Goal: Task Accomplishment & Management: Manage account settings

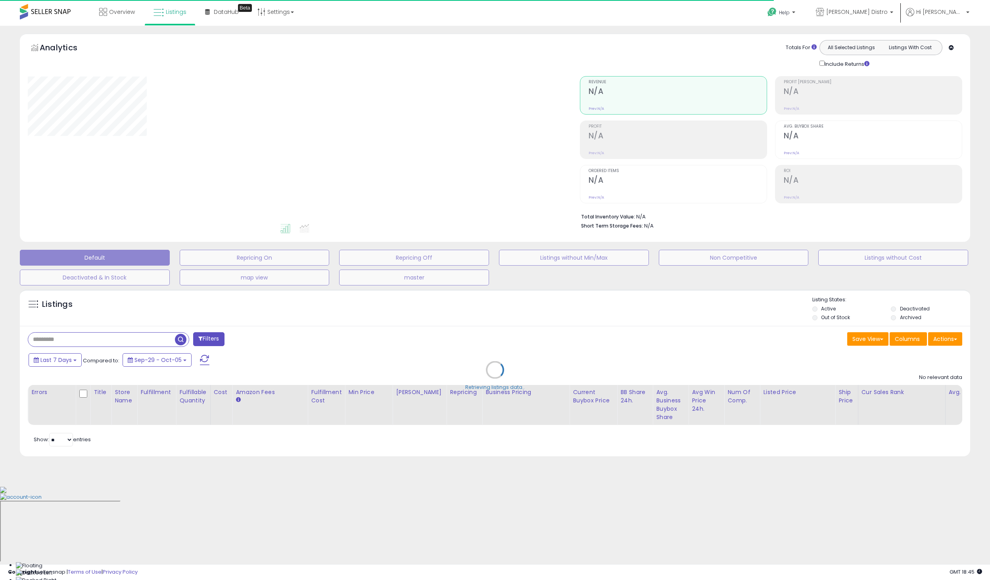
type input "*****"
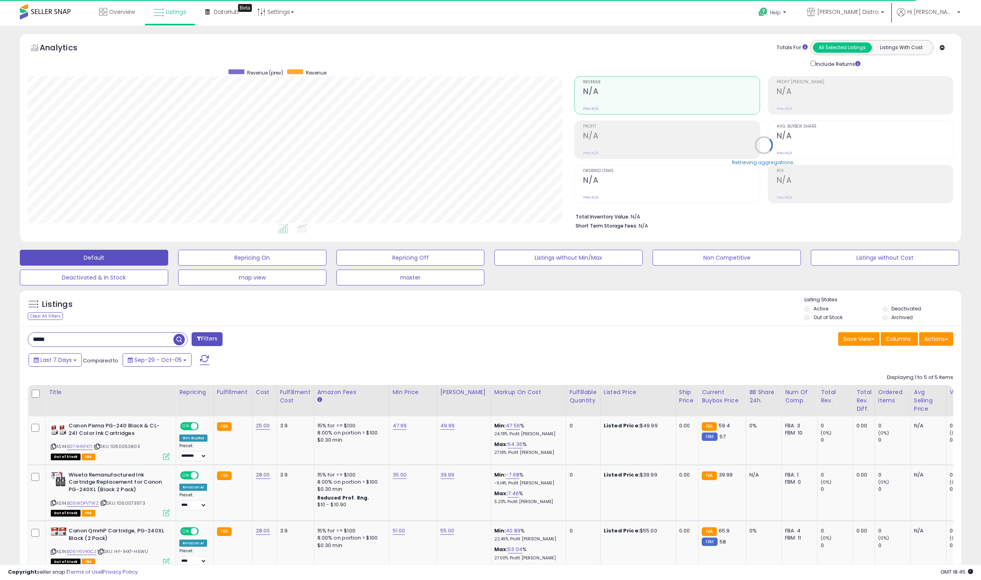
scroll to position [163, 547]
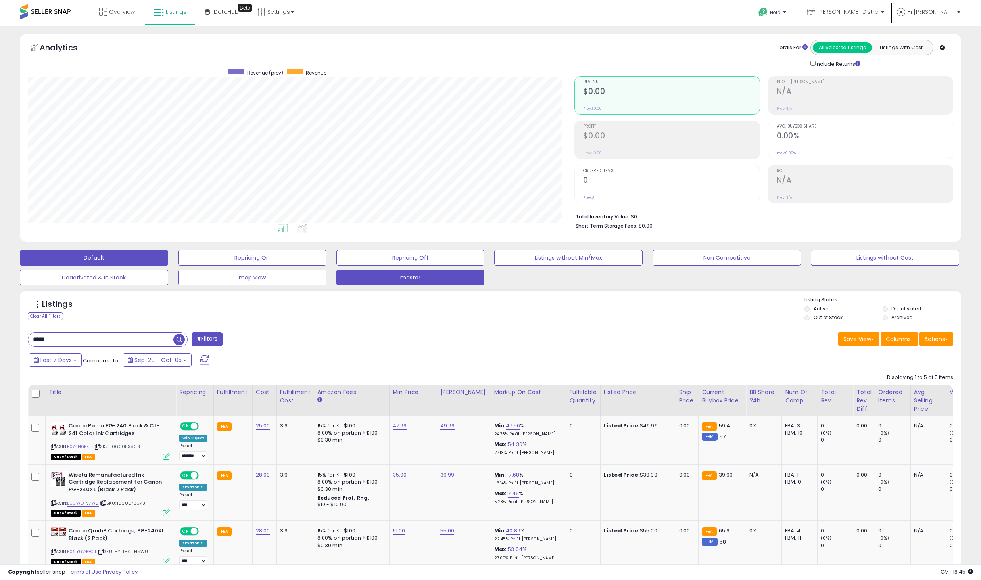
click at [466, 278] on button "master" at bounding box center [410, 278] width 148 height 16
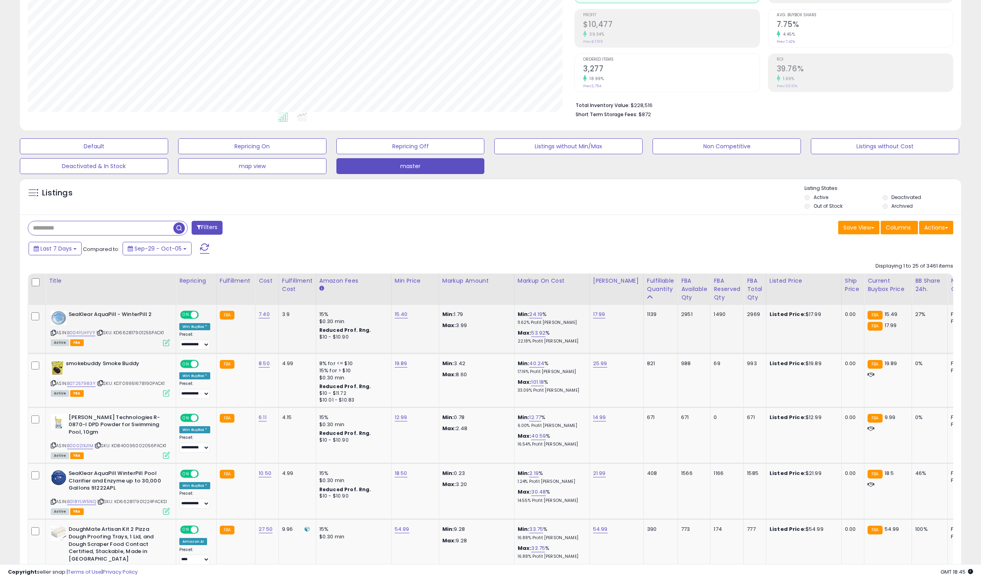
scroll to position [112, 0]
click at [403, 363] on link "19.89" at bounding box center [401, 363] width 13 height 8
type input "*****"
click button "submit" at bounding box center [421, 343] width 13 height 12
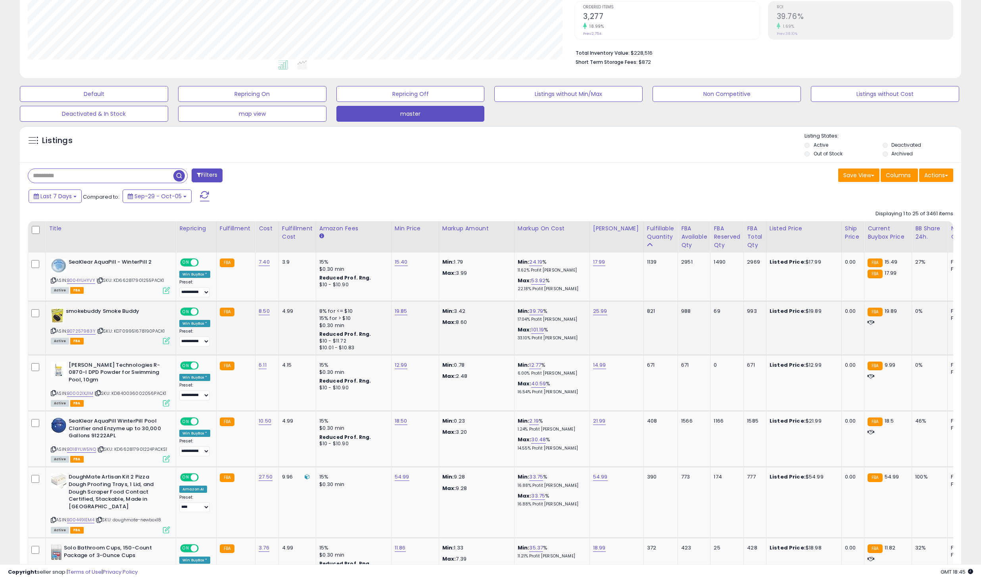
scroll to position [164, 0]
click at [89, 390] on link "B0002IXJ1M" at bounding box center [80, 393] width 26 height 7
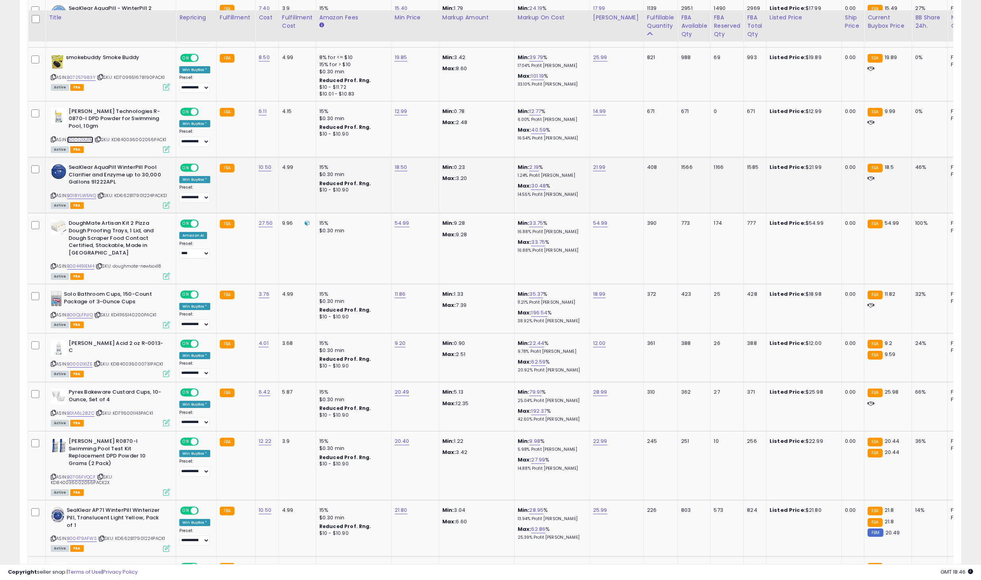
scroll to position [428, 0]
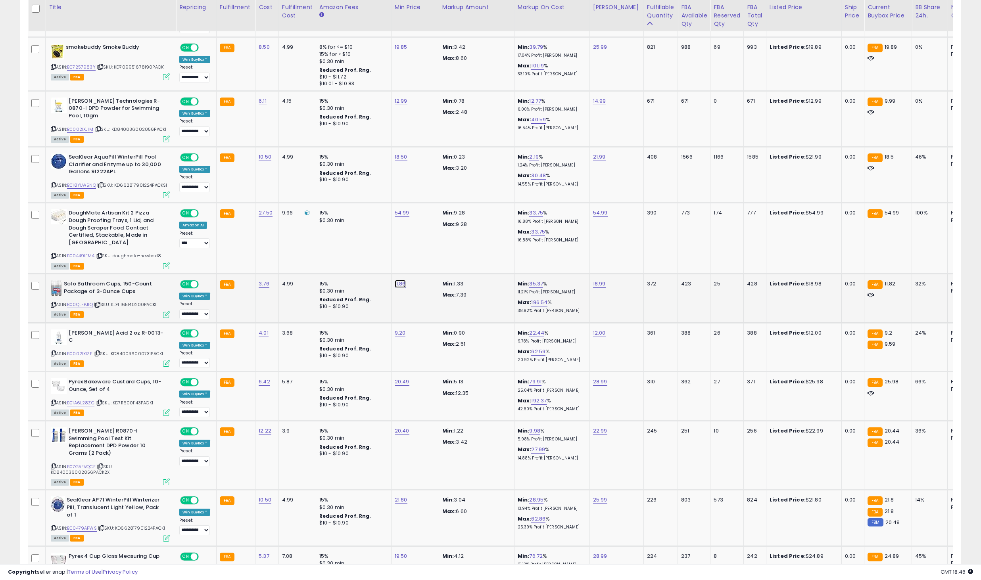
click at [400, 280] on link "11.86" at bounding box center [400, 284] width 11 height 8
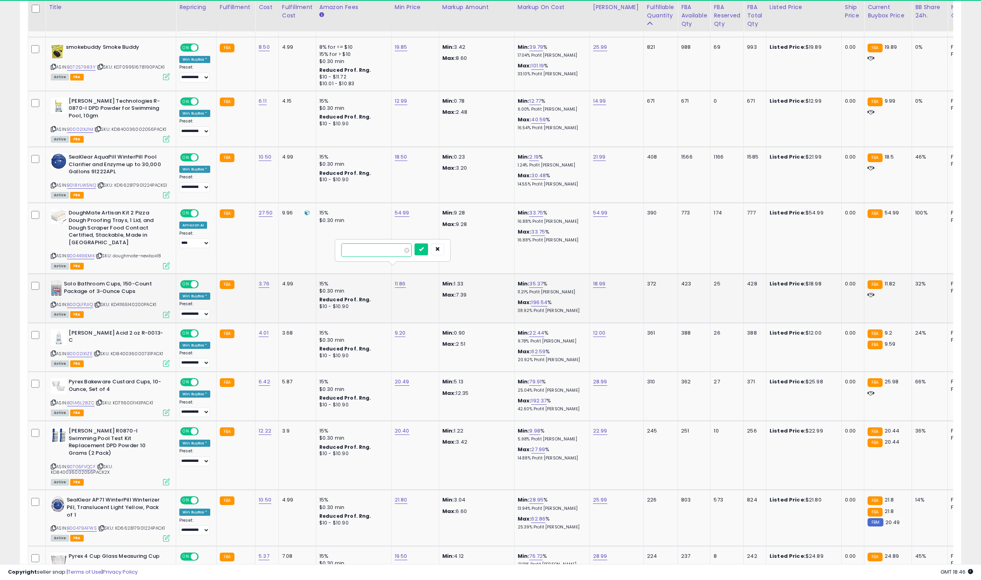
type input "*****"
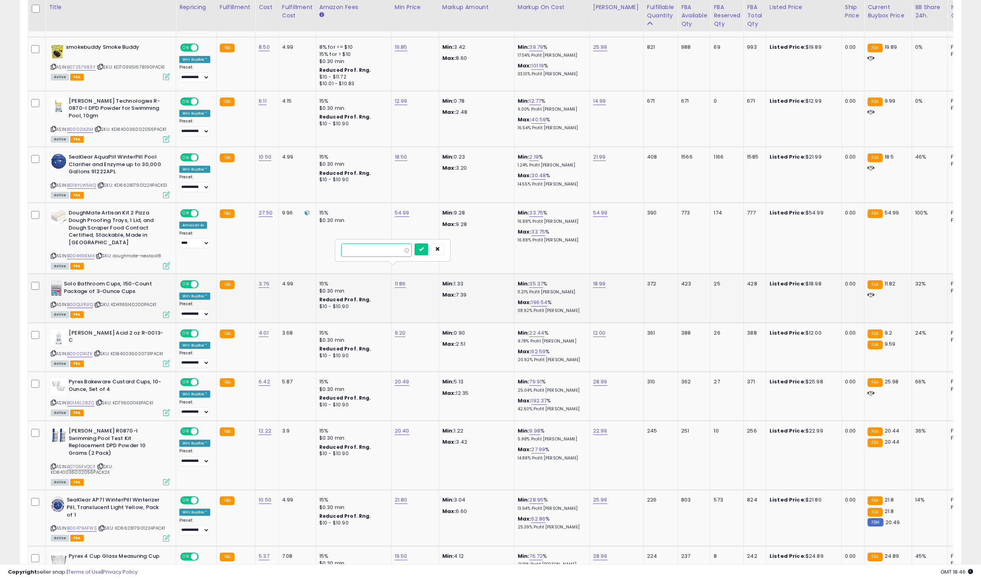
click button "submit" at bounding box center [420, 250] width 13 height 12
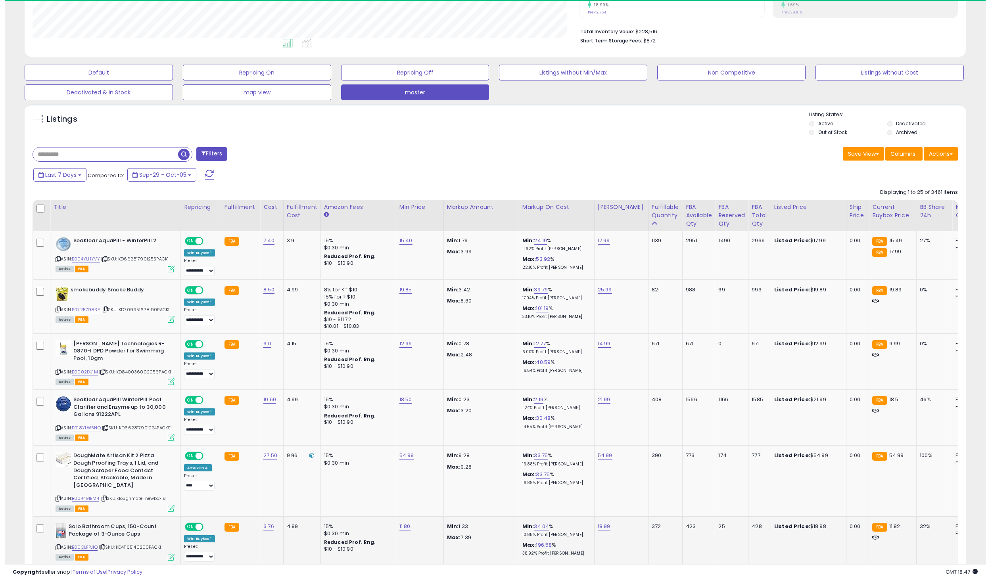
scroll to position [0, 0]
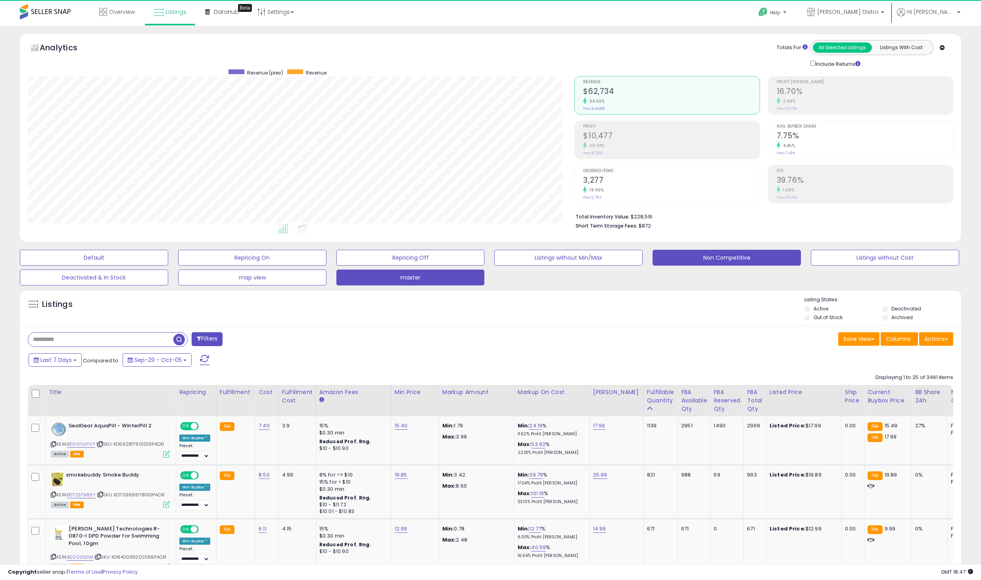
click at [736, 265] on button "Non Competitive" at bounding box center [726, 258] width 148 height 16
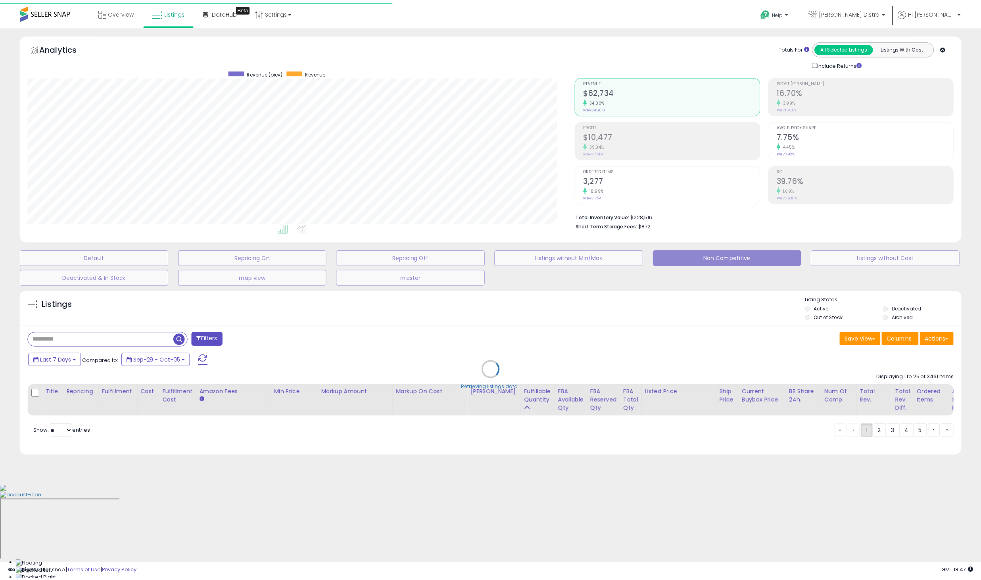
scroll to position [163, 552]
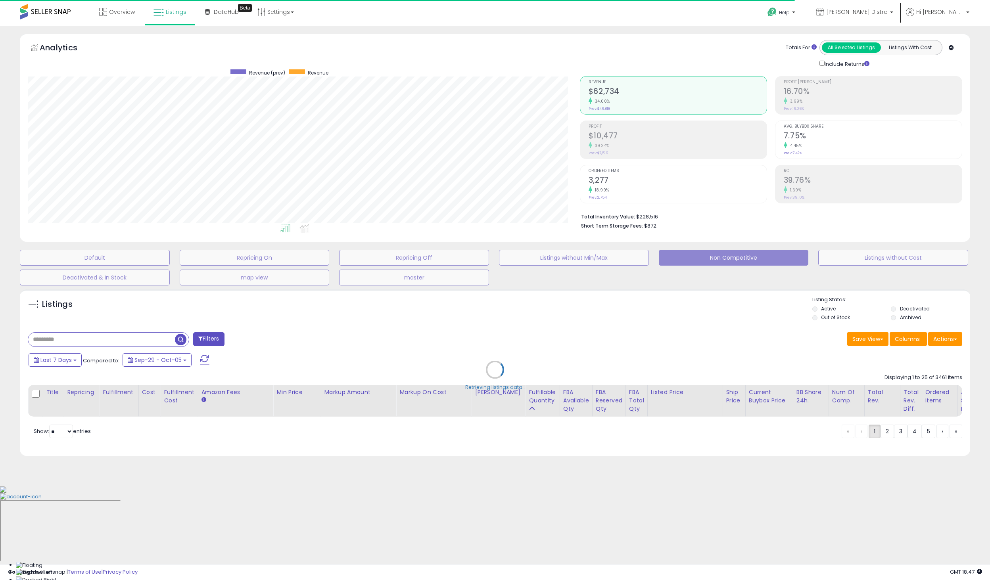
click at [781, 304] on div "Retrieving listings data.." at bounding box center [495, 376] width 962 height 180
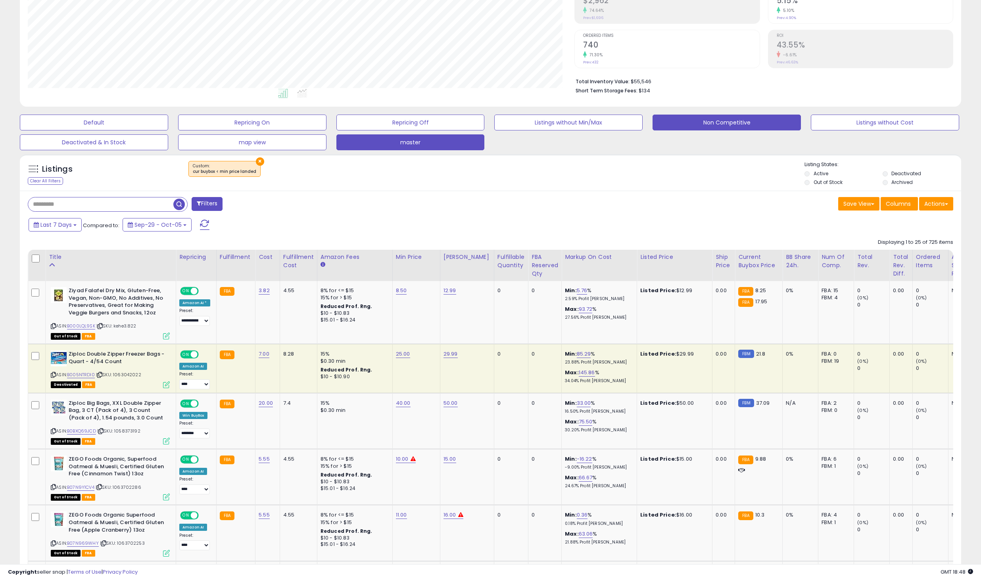
scroll to position [134, 0]
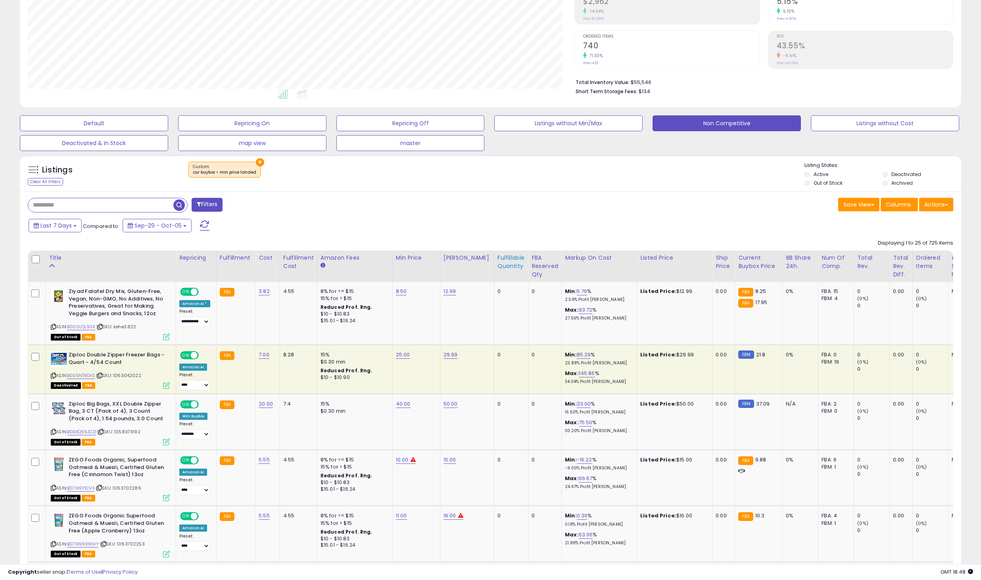
click at [501, 261] on div "Fulfillable Quantity" at bounding box center [510, 262] width 27 height 17
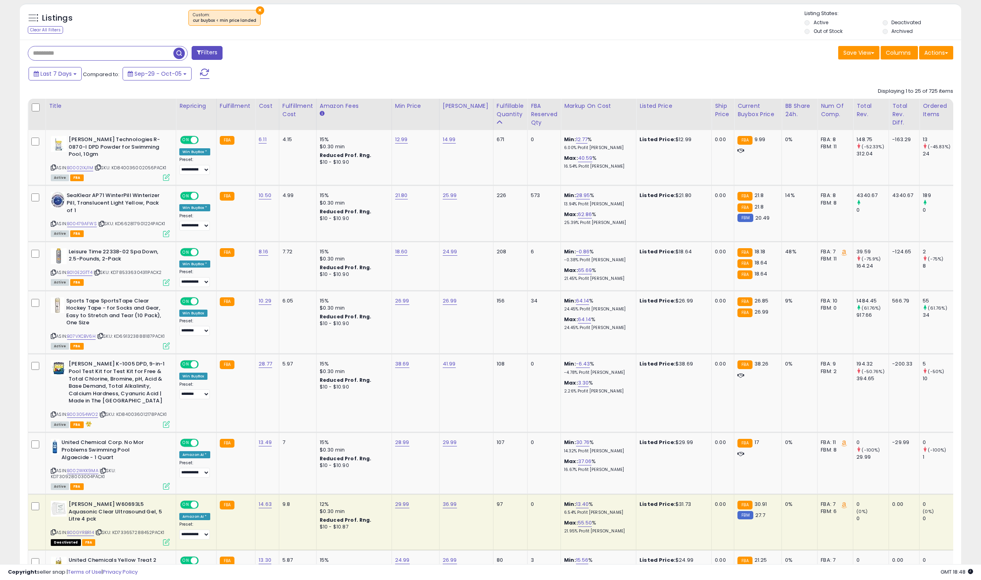
scroll to position [290, 0]
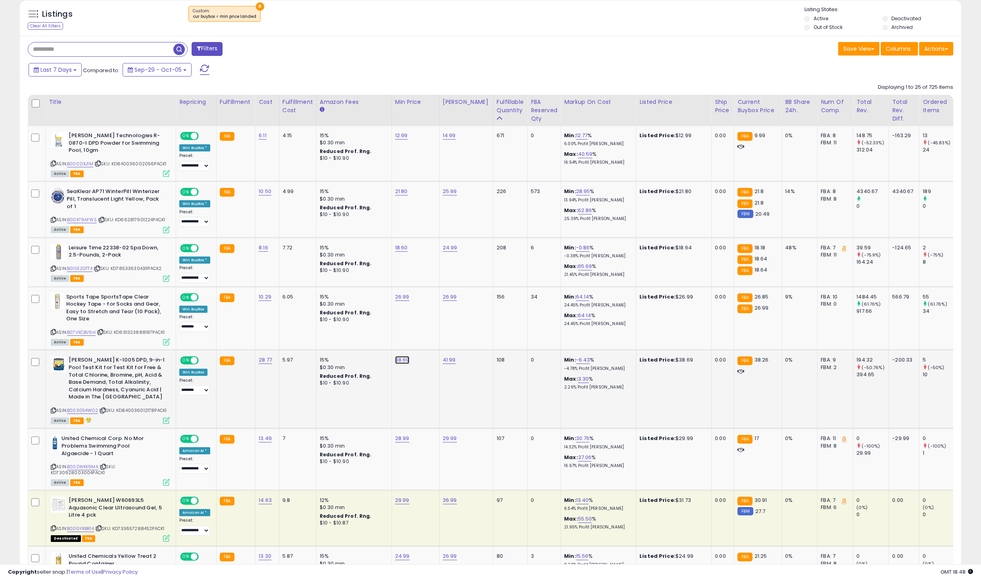
click at [400, 356] on link "38.69" at bounding box center [402, 360] width 14 height 8
type input "*****"
click button "submit" at bounding box center [422, 333] width 13 height 12
click at [82, 407] on link "B003054WO2" at bounding box center [82, 410] width 31 height 7
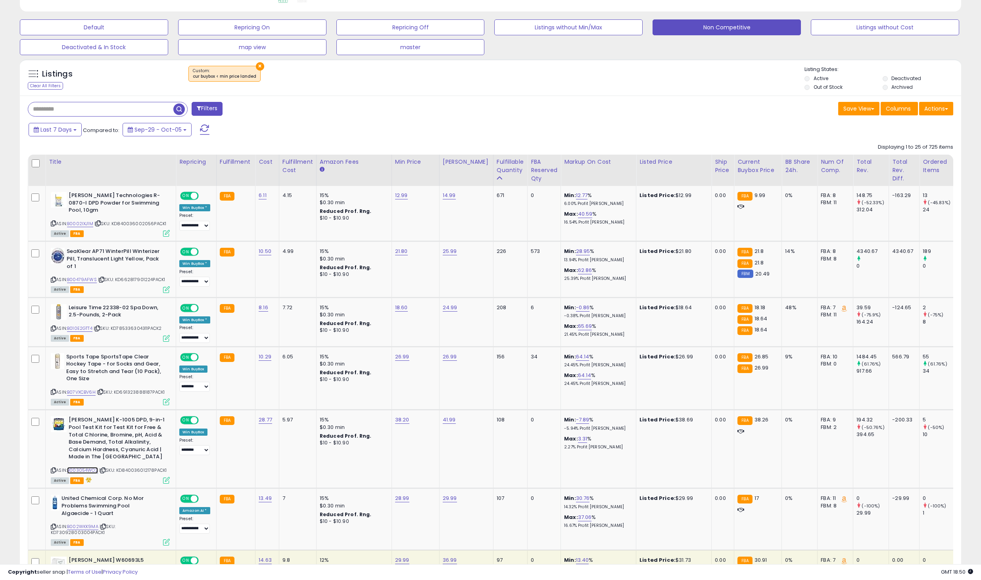
scroll to position [230, 0]
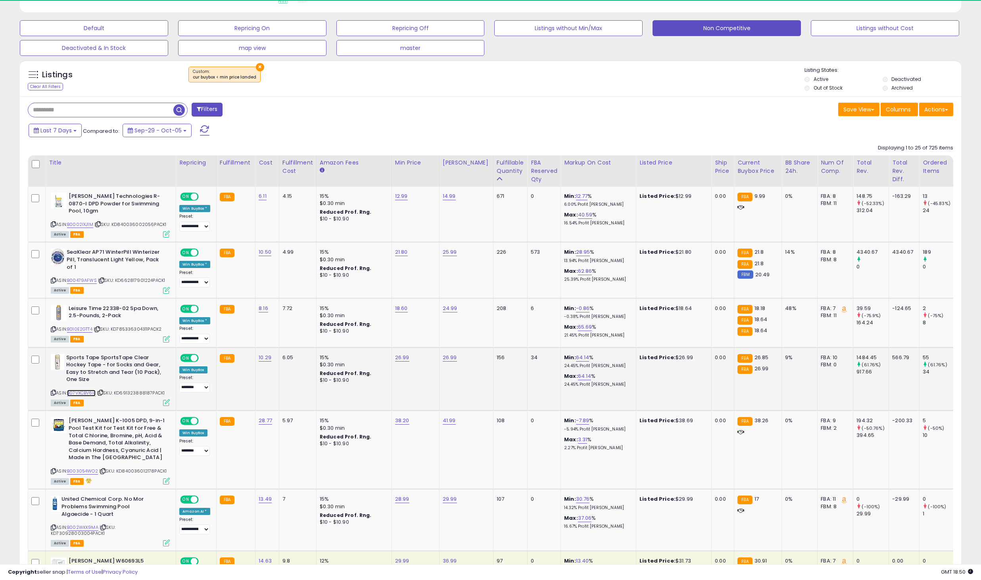
click at [90, 390] on link "B07VXCBV6H" at bounding box center [81, 393] width 29 height 7
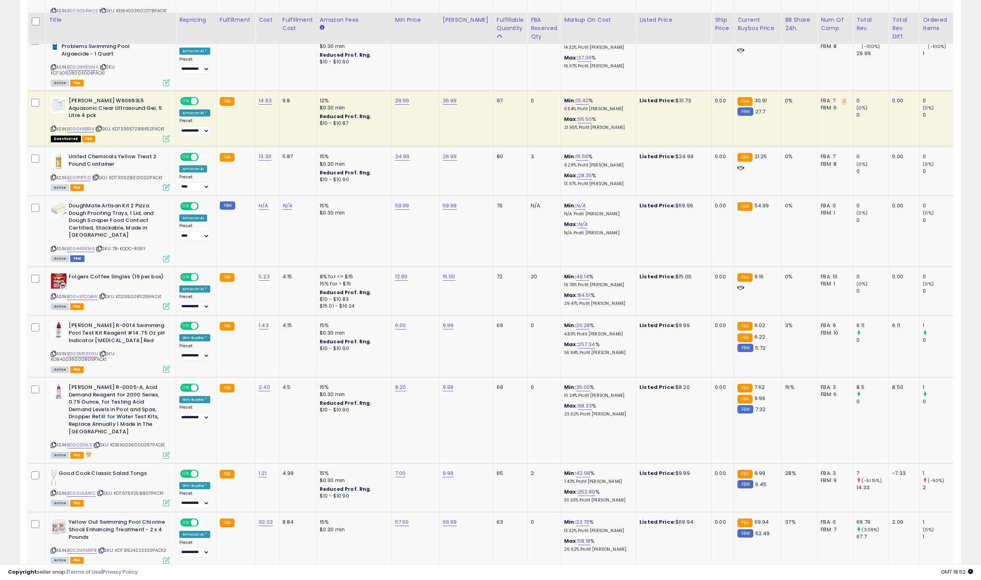
scroll to position [703, 0]
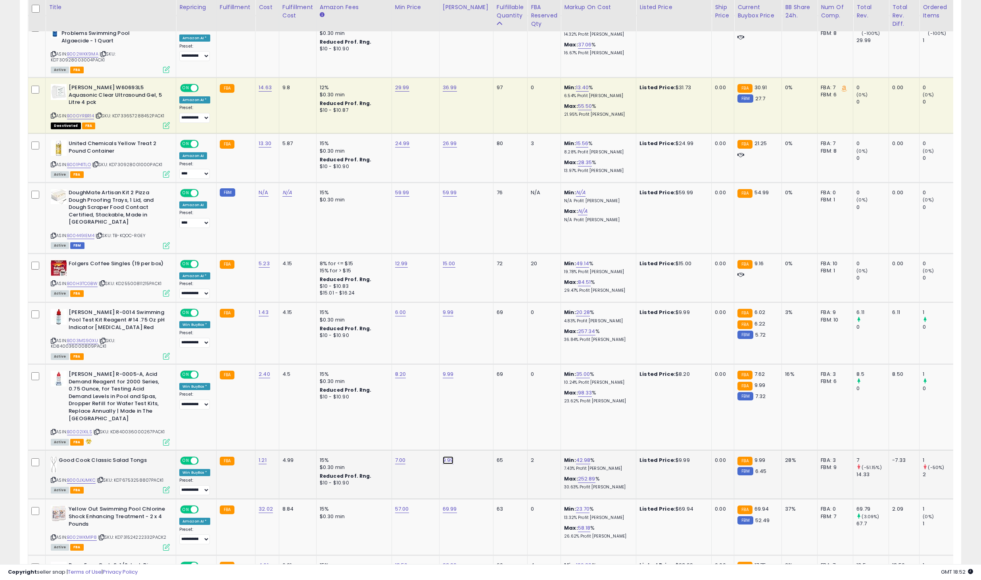
click at [446, 456] on link "9.99" at bounding box center [448, 460] width 11 height 8
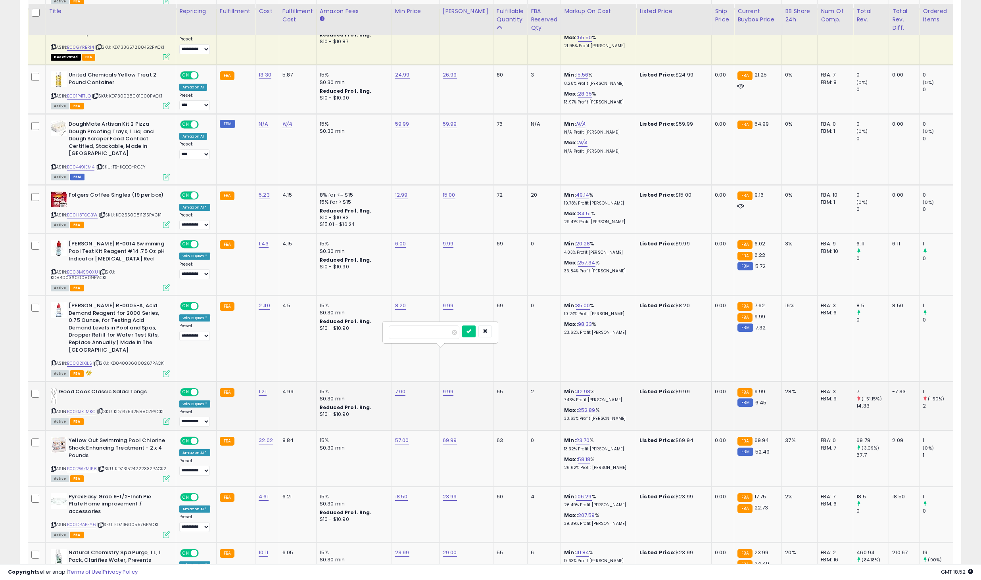
scroll to position [776, 0]
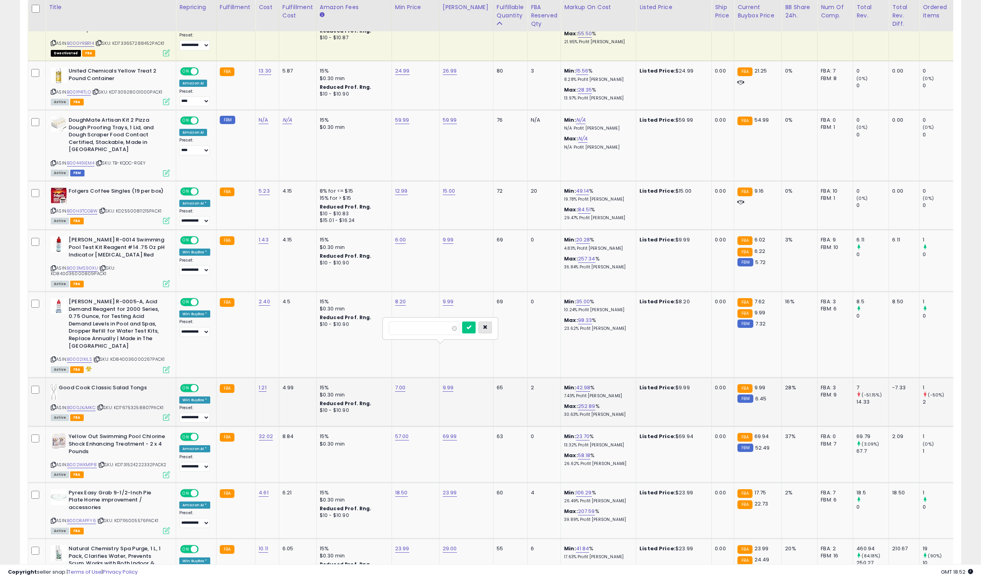
click at [487, 325] on icon "button" at bounding box center [485, 327] width 5 height 5
click at [401, 489] on link "18.50" at bounding box center [401, 493] width 13 height 8
type input "*"
type input "****"
click button "submit" at bounding box center [421, 433] width 13 height 12
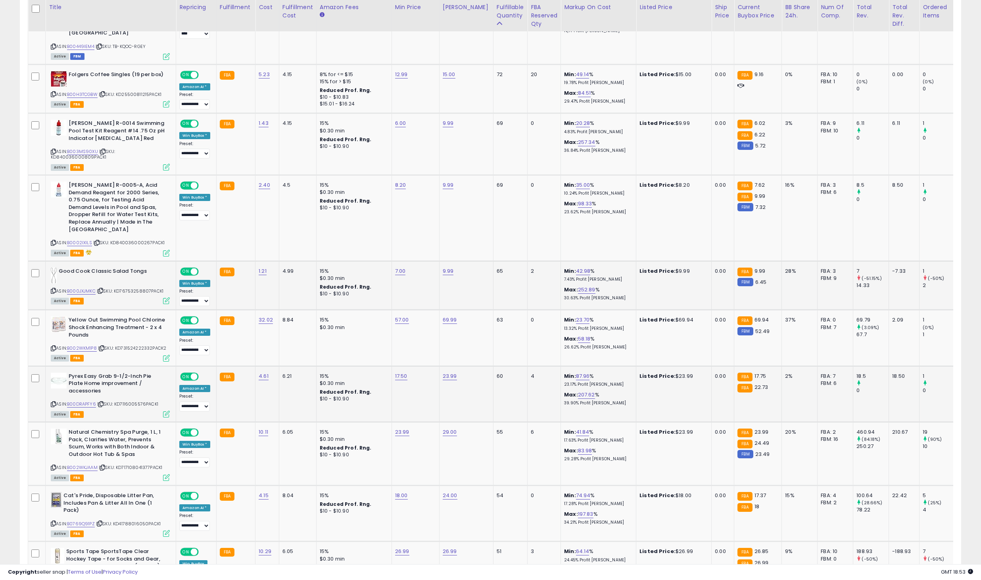
scroll to position [895, 0]
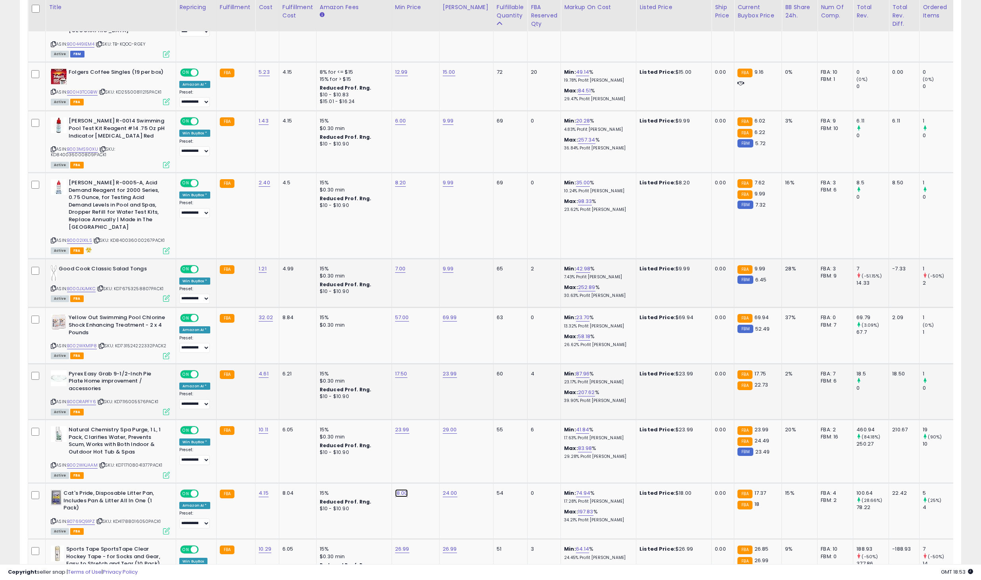
click at [401, 489] on link "18.00" at bounding box center [401, 493] width 13 height 8
type input "**"
click at [441, 433] on icon "button" at bounding box center [438, 432] width 5 height 5
click at [451, 433] on td "29.00" at bounding box center [466, 451] width 54 height 63
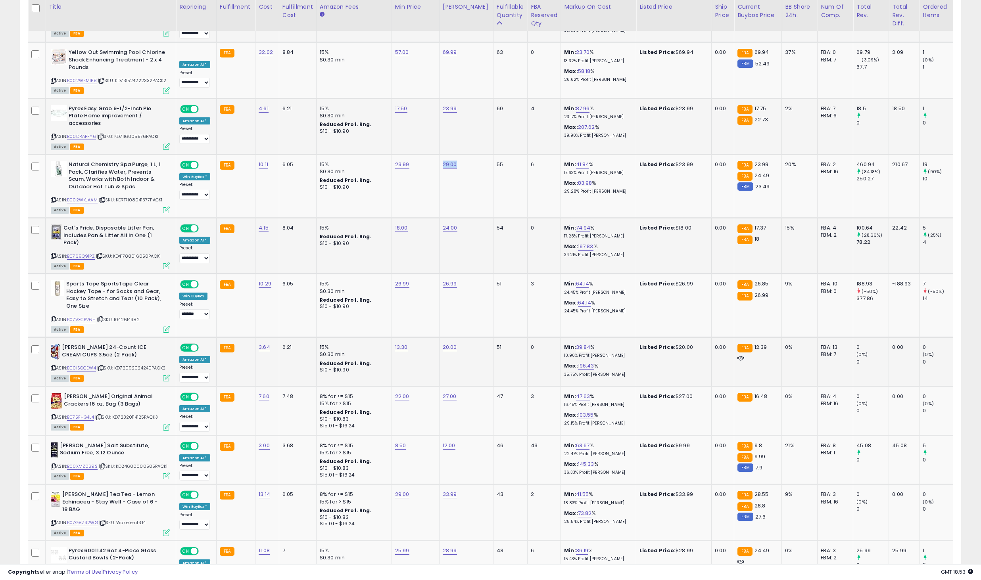
scroll to position [1159, 0]
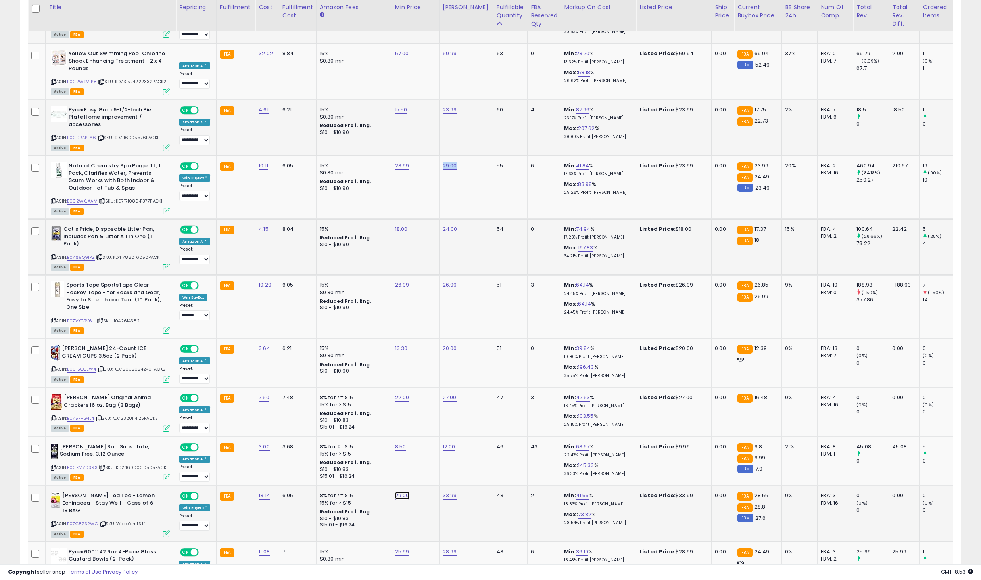
click at [400, 492] on link "29.00" at bounding box center [402, 496] width 14 height 8
type input "*"
type input "**"
click button "submit" at bounding box center [422, 436] width 13 height 12
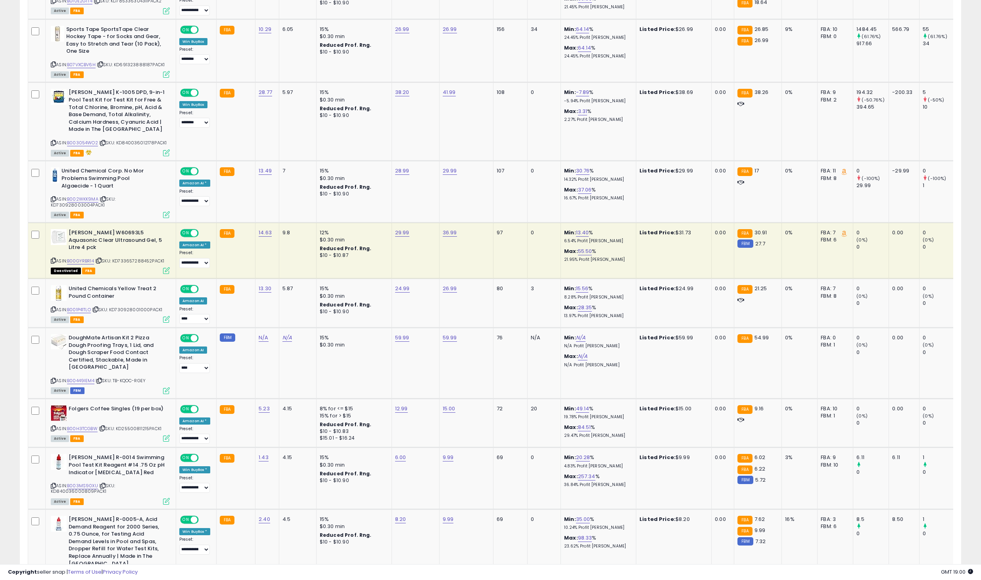
scroll to position [336, 0]
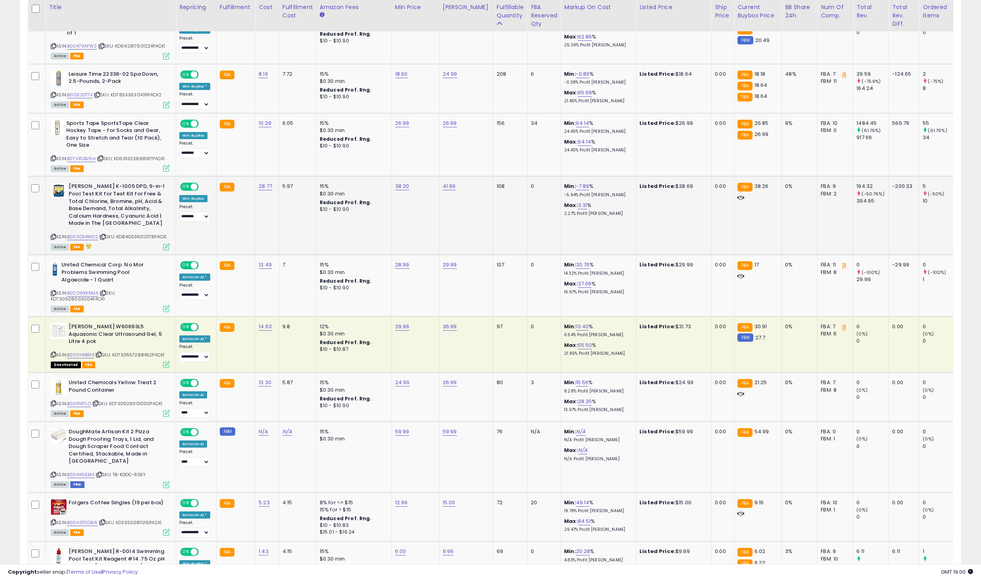
scroll to position [465, 0]
click at [976, 188] on div "**********" at bounding box center [490, 515] width 973 height 1893
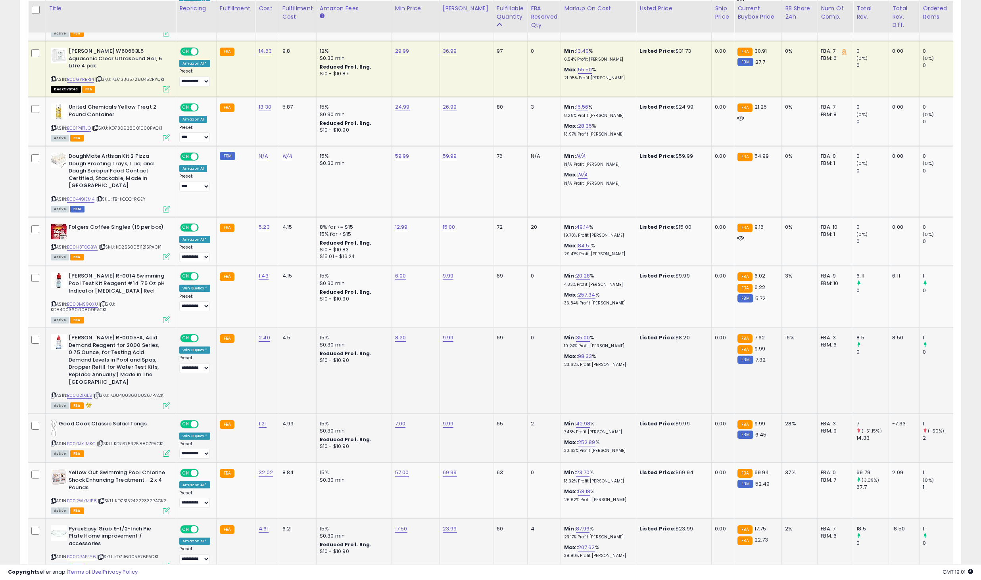
scroll to position [741, 0]
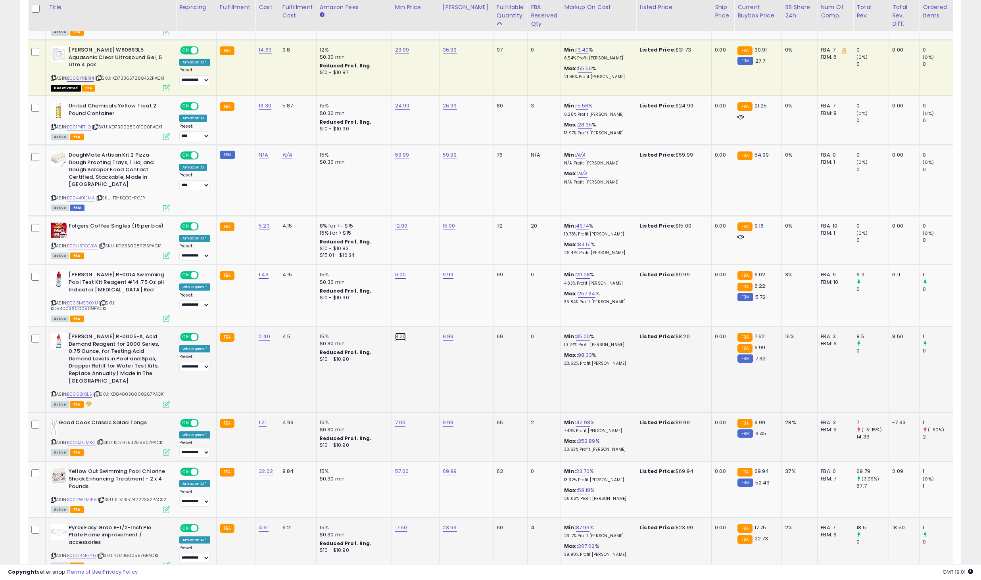
click at [398, 333] on link "8.20" at bounding box center [400, 337] width 11 height 8
type input "*"
click at [439, 285] on icon "button" at bounding box center [437, 283] width 5 height 5
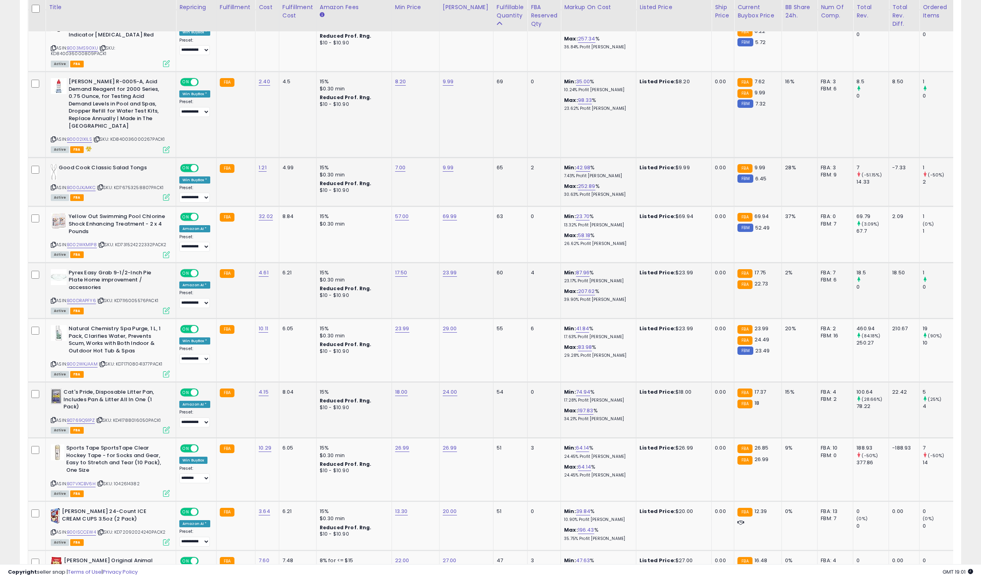
scroll to position [997, 0]
click at [906, 94] on td "8.50" at bounding box center [904, 114] width 31 height 86
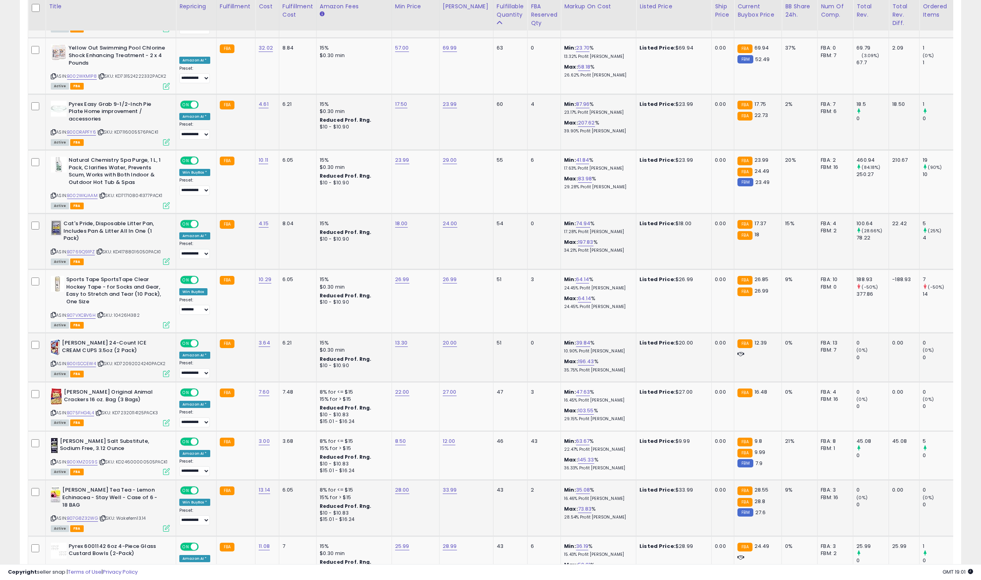
scroll to position [1164, 0]
click at [508, 383] on td "47" at bounding box center [510, 407] width 34 height 49
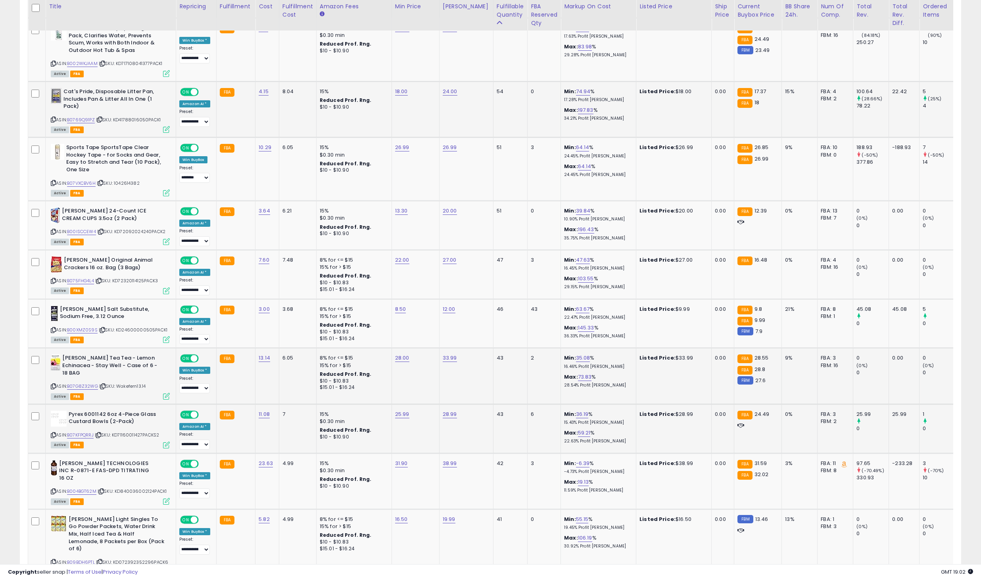
scroll to position [1296, 0]
click at [408, 517] on div "16.50" at bounding box center [414, 520] width 38 height 7
click at [403, 516] on link "16.50" at bounding box center [401, 520] width 13 height 8
type input "**"
click button "submit" at bounding box center [421, 453] width 13 height 12
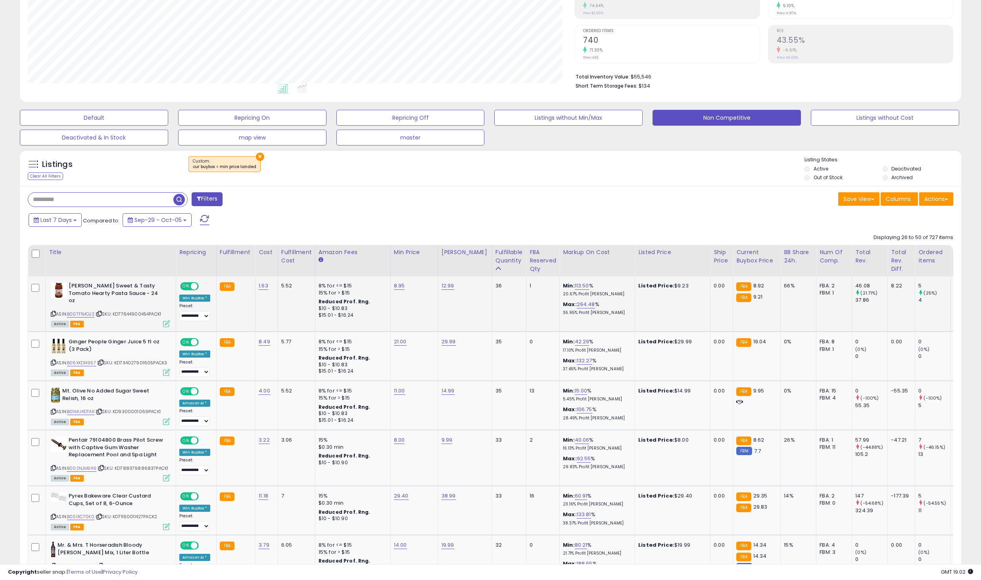
scroll to position [142, 0]
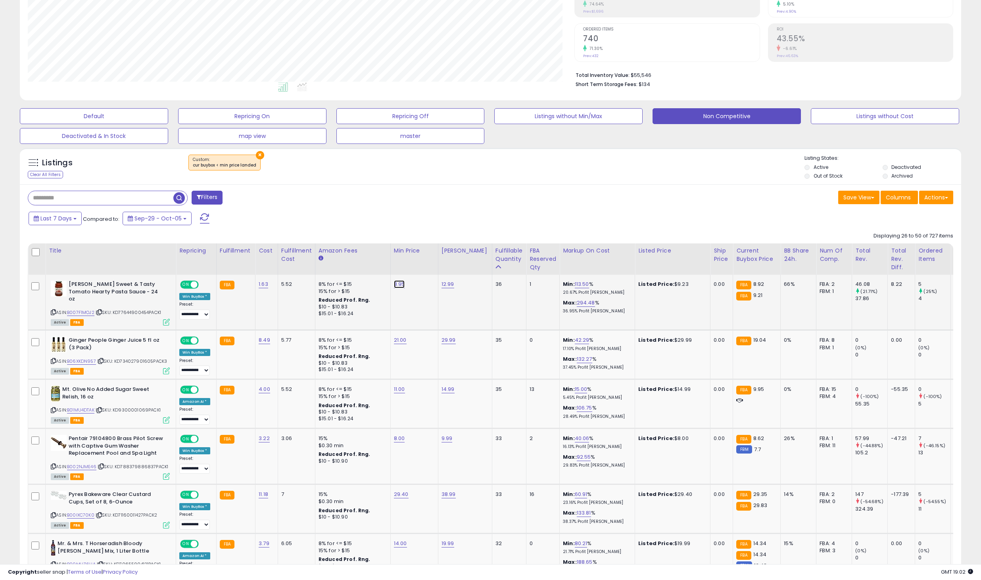
click at [401, 284] on link "8.95" at bounding box center [399, 284] width 11 height 8
type input "****"
click button "submit" at bounding box center [419, 264] width 13 height 12
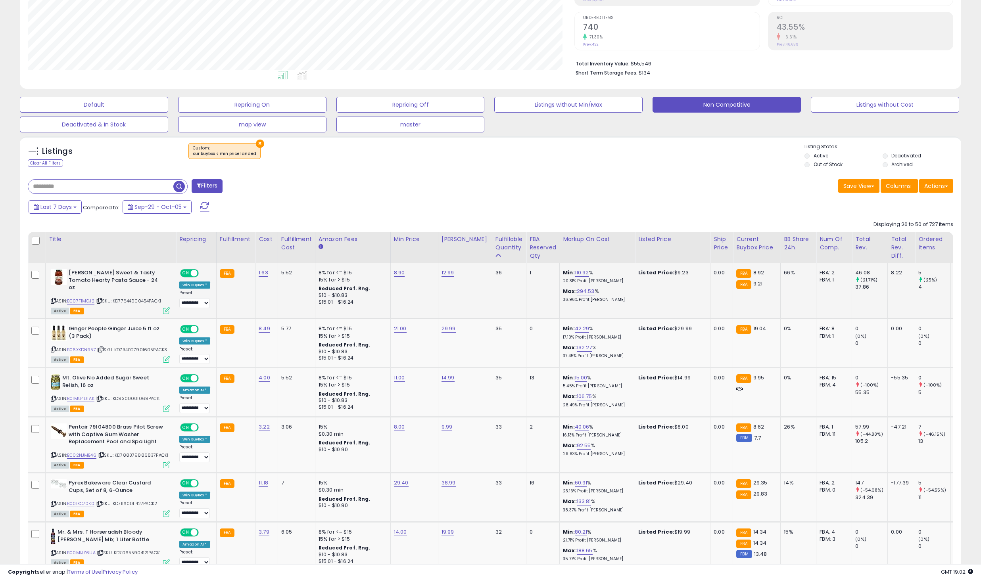
scroll to position [153, 0]
click at [394, 324] on link "21.00" at bounding box center [400, 328] width 13 height 8
drag, startPoint x: 387, startPoint y: 306, endPoint x: 264, endPoint y: 283, distance: 125.5
type input "**"
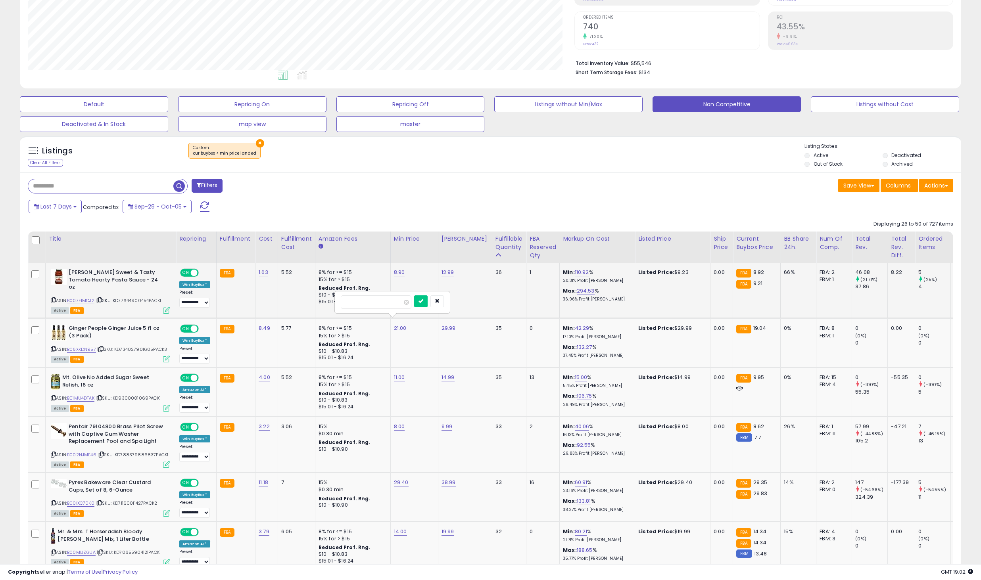
click button "submit" at bounding box center [420, 301] width 13 height 12
click at [397, 325] on link "10.00" at bounding box center [400, 328] width 13 height 8
type input "**"
click button "submit" at bounding box center [420, 301] width 13 height 12
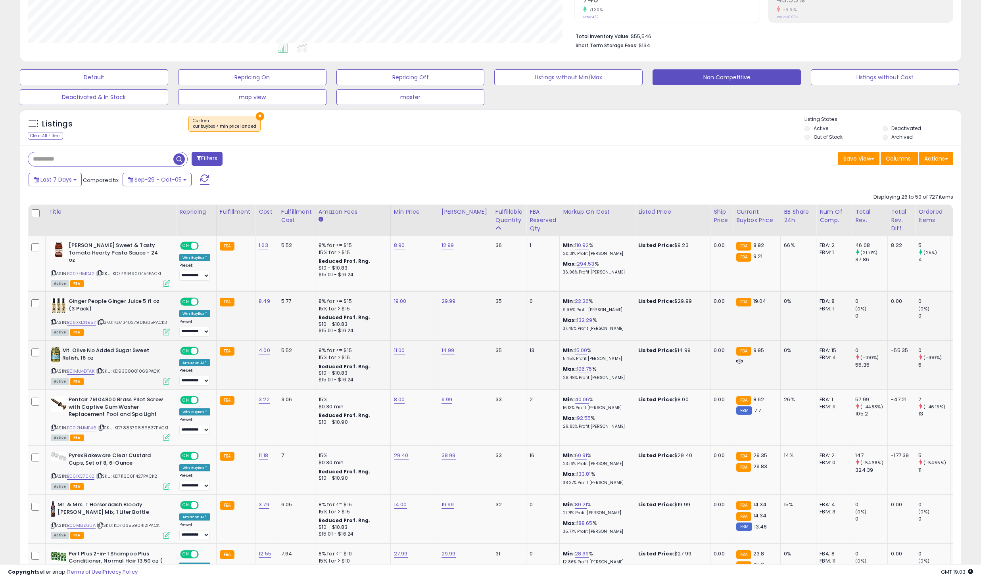
scroll to position [181, 0]
click at [400, 346] on link "11.00" at bounding box center [399, 350] width 11 height 8
drag, startPoint x: 382, startPoint y: 317, endPoint x: 253, endPoint y: 324, distance: 129.5
type input "****"
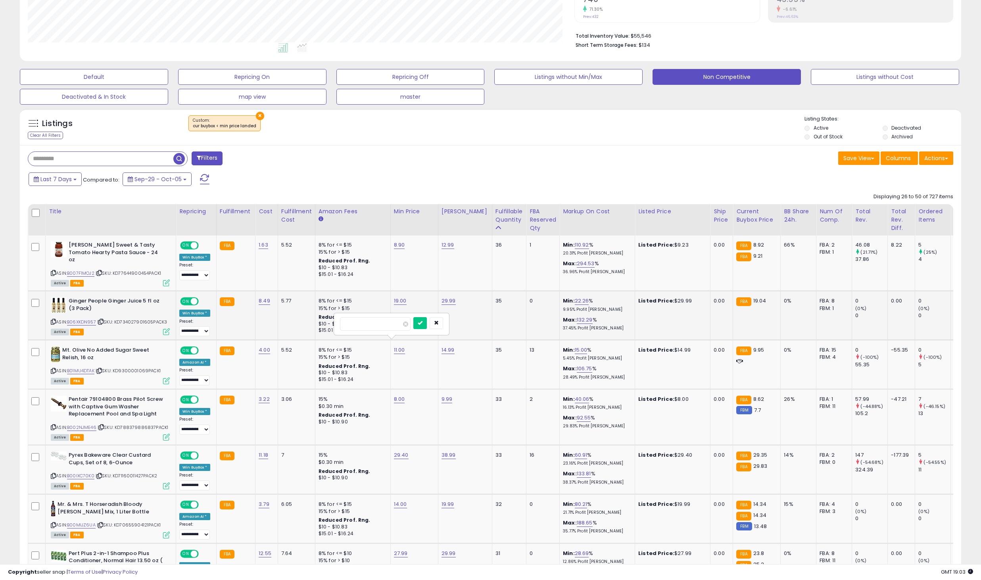
click button "submit" at bounding box center [419, 323] width 13 height 12
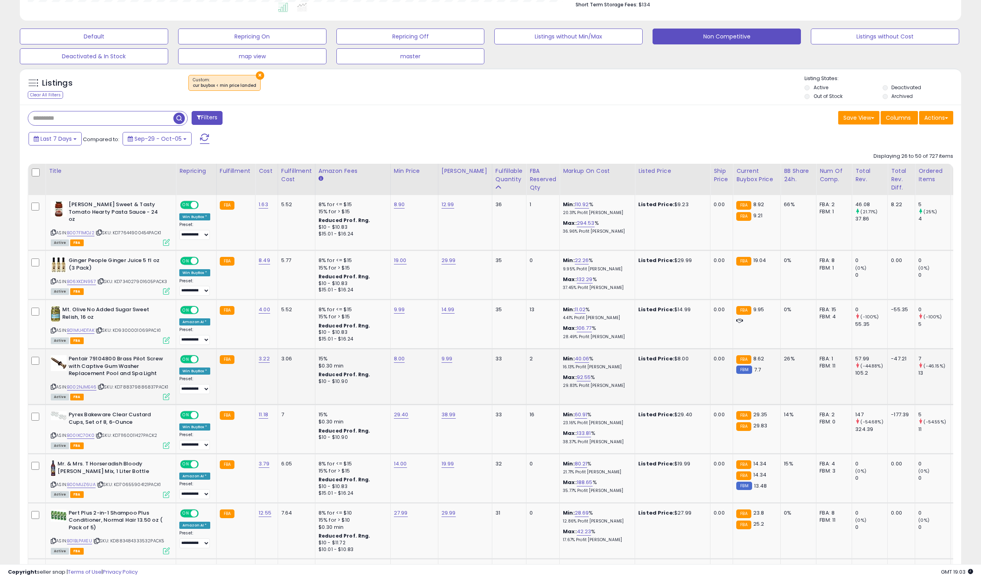
scroll to position [222, 0]
click at [404, 410] on link "29.40" at bounding box center [401, 414] width 15 height 8
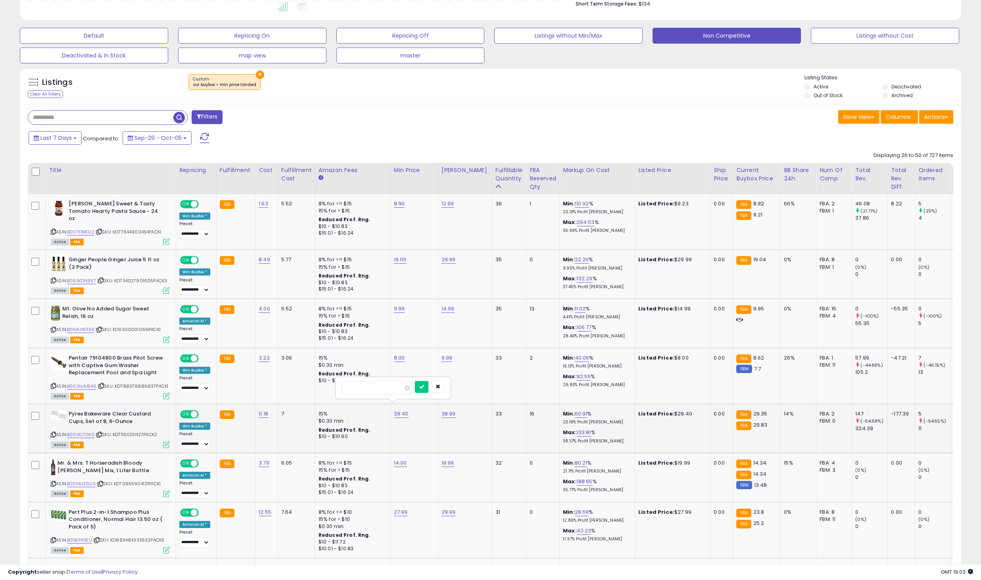
type input "*****"
click button "submit" at bounding box center [421, 387] width 13 height 12
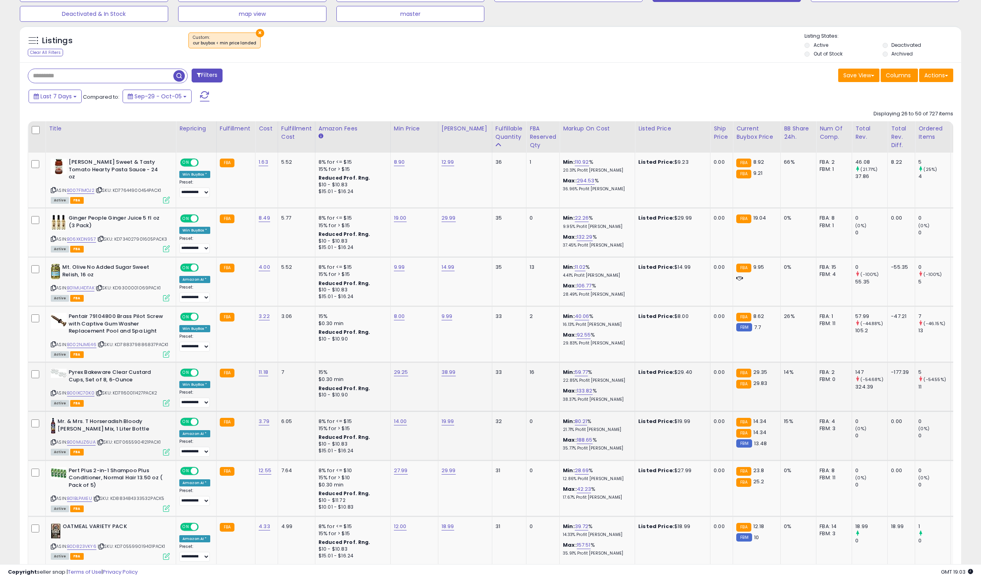
scroll to position [287, 0]
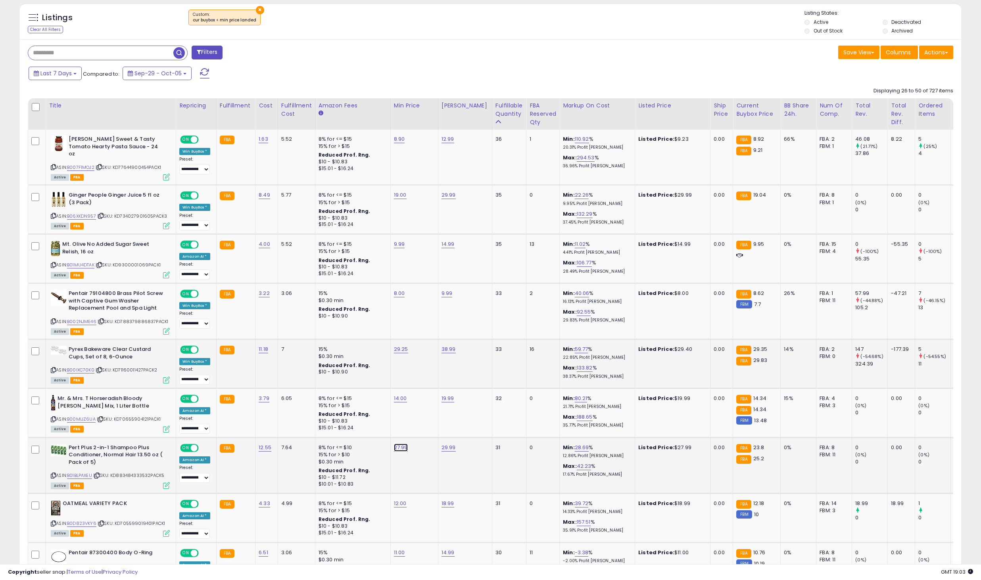
click at [400, 444] on link "27.99" at bounding box center [401, 448] width 14 height 8
type input "****"
click at [440, 422] on icon "button" at bounding box center [437, 420] width 5 height 5
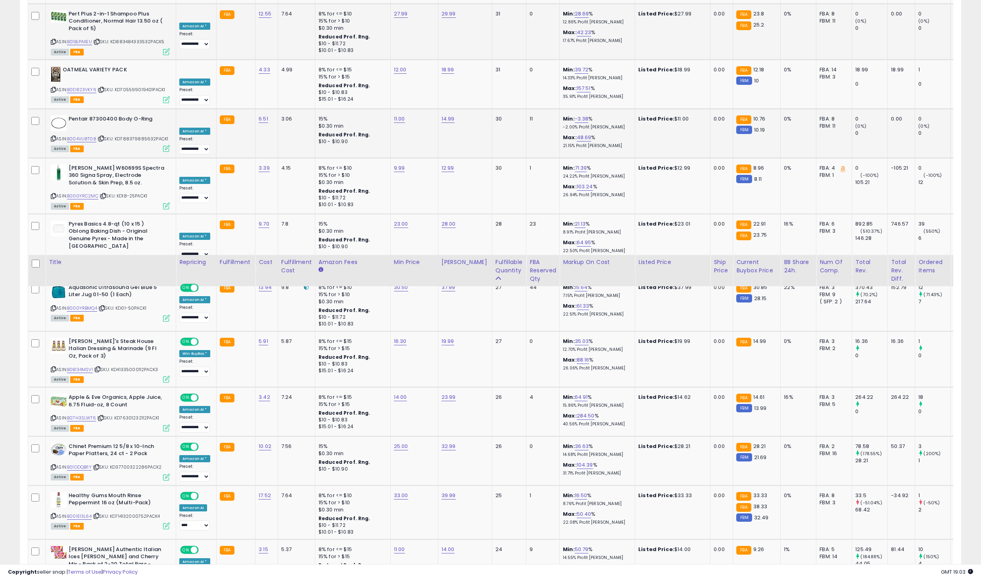
scroll to position [1273, 0]
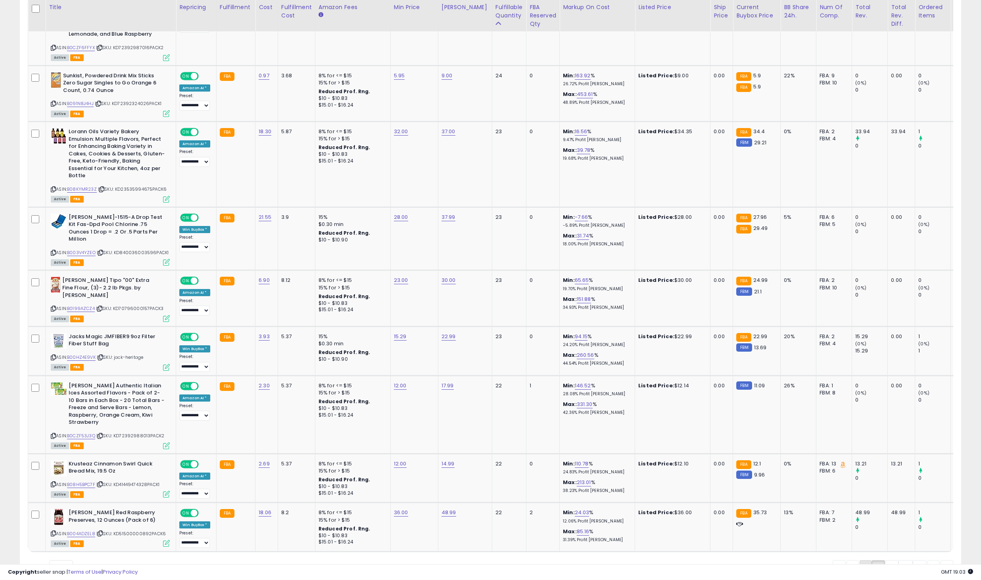
click at [867, 560] on link "1" at bounding box center [865, 566] width 12 height 13
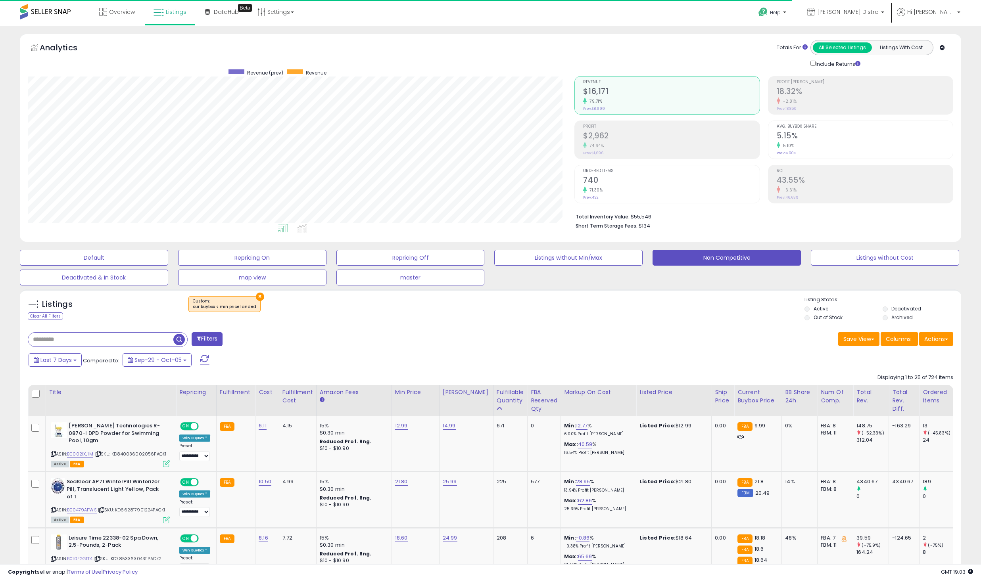
scroll to position [396432, 396048]
